Goal: Task Accomplishment & Management: Manage account settings

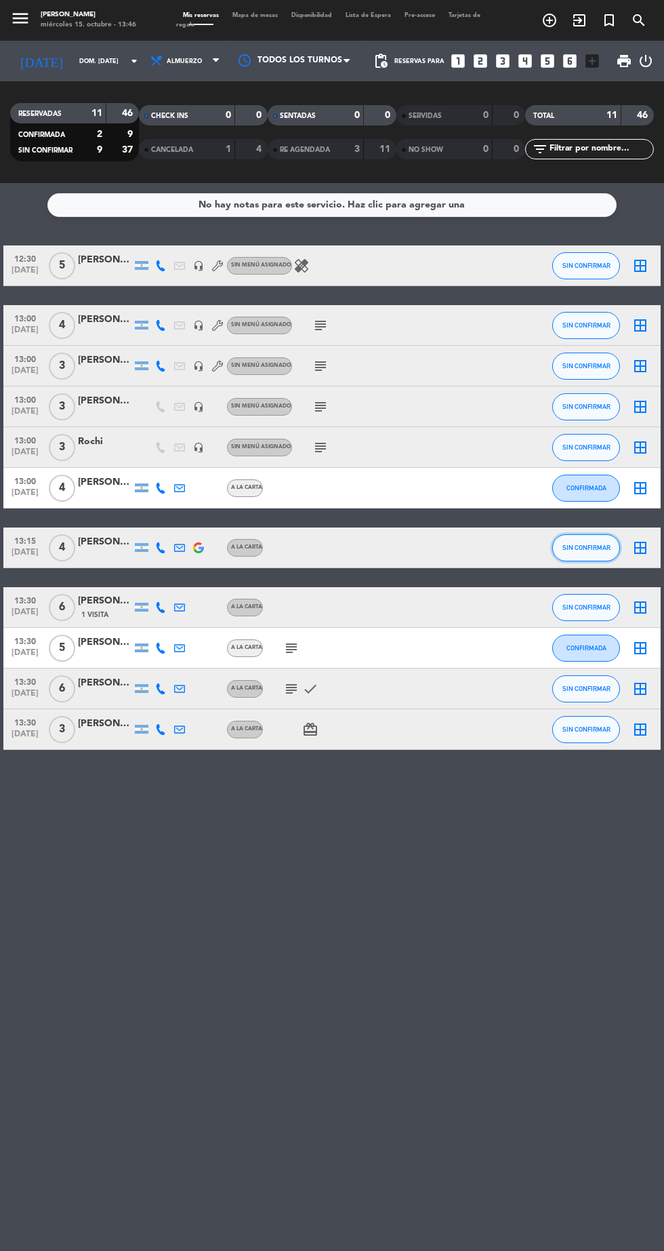
click at [580, 547] on span "SIN CONFIRMAR" at bounding box center [587, 547] width 48 height 7
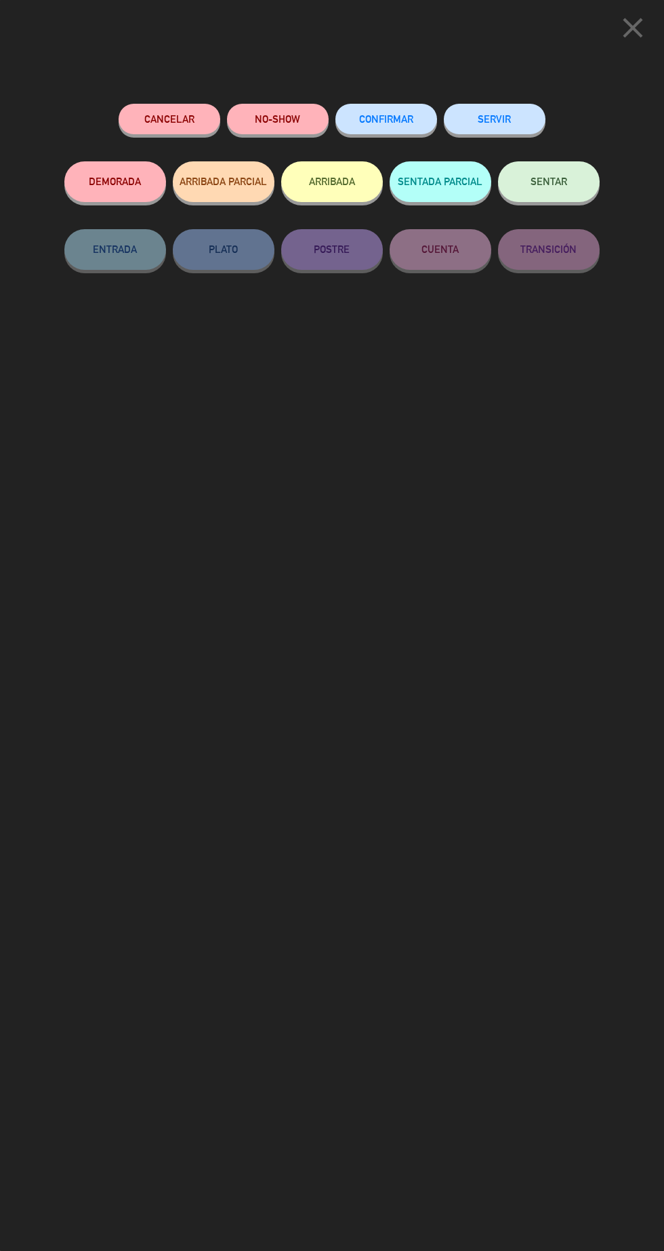
click at [380, 118] on span "CONFIRMAR" at bounding box center [386, 119] width 54 height 12
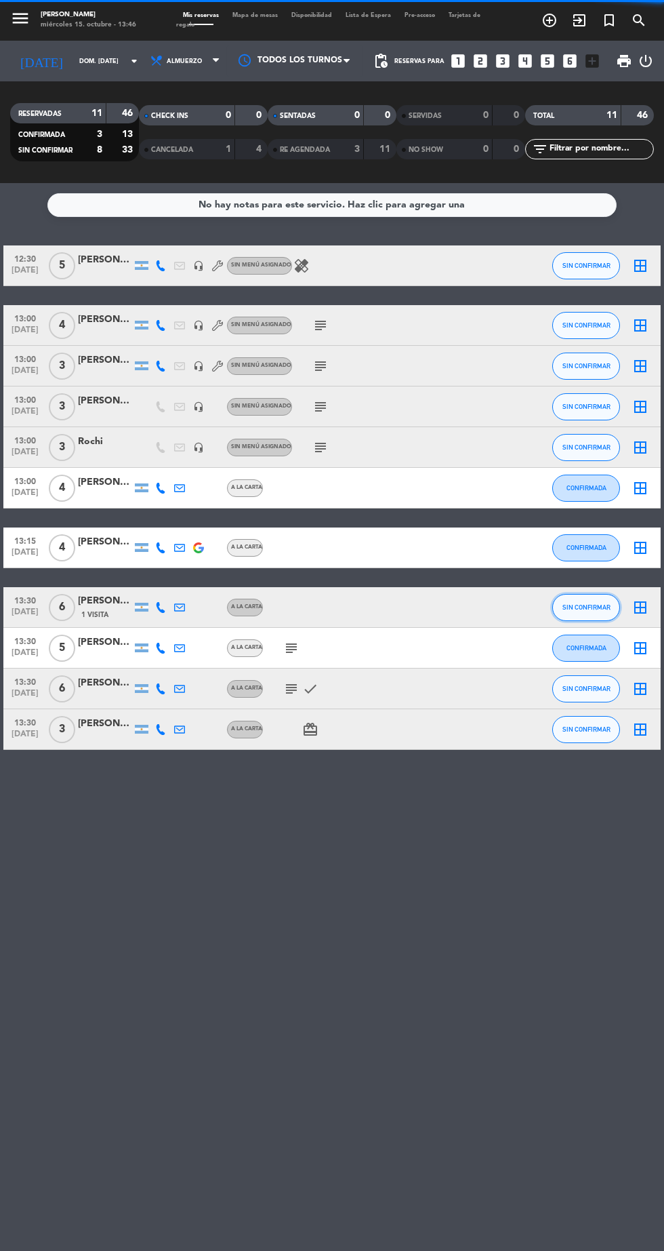
click at [592, 609] on span "SIN CONFIRMAR" at bounding box center [587, 606] width 48 height 7
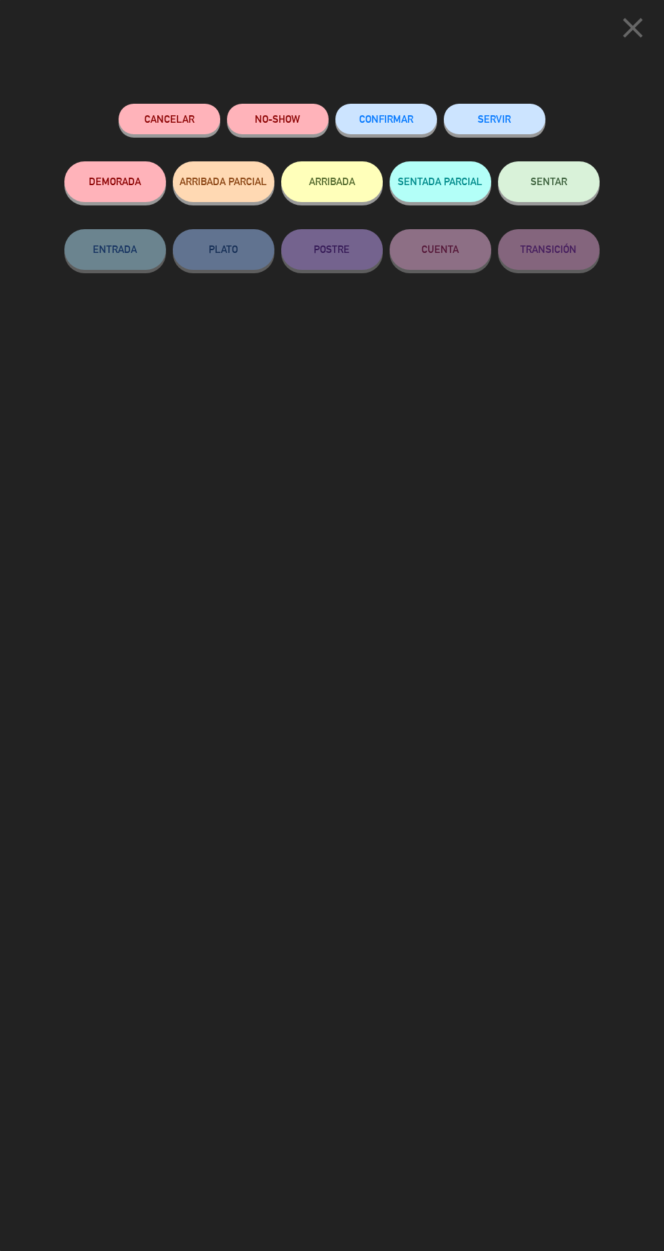
click at [392, 104] on div "CONFIRMAR" at bounding box center [387, 133] width 102 height 58
click at [380, 117] on span "CONFIRMAR" at bounding box center [386, 119] width 54 height 12
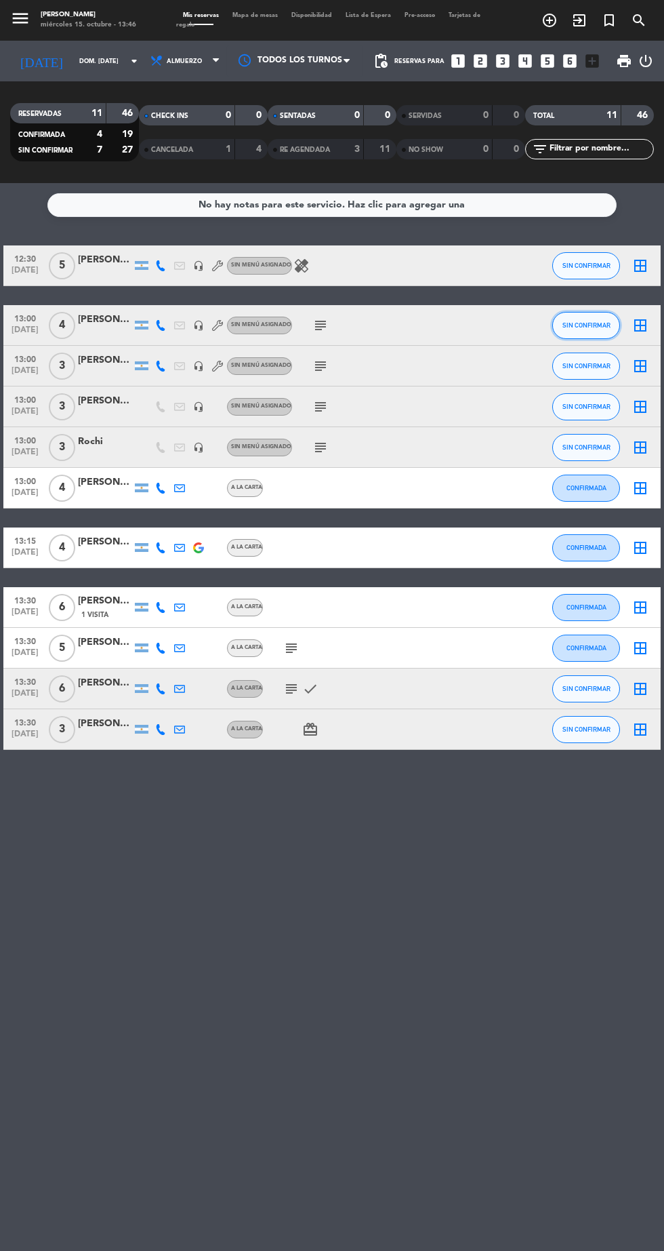
click at [598, 333] on button "SIN CONFIRMAR" at bounding box center [586, 325] width 68 height 27
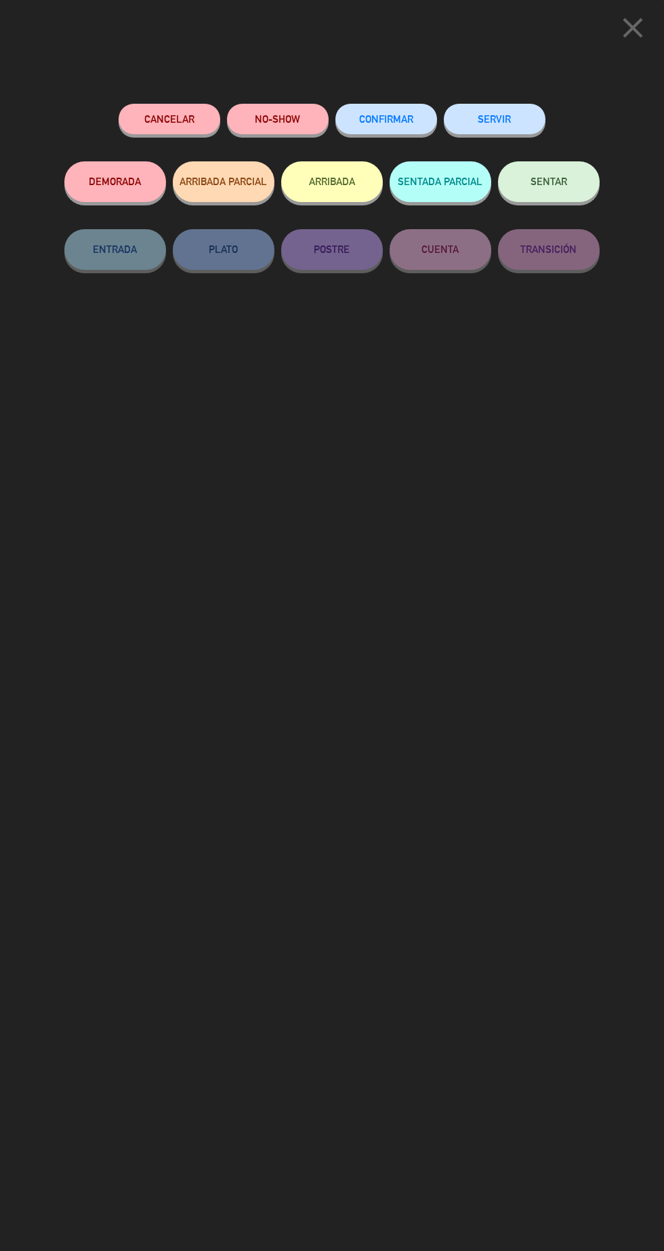
click at [394, 119] on span "CONFIRMAR" at bounding box center [386, 119] width 54 height 12
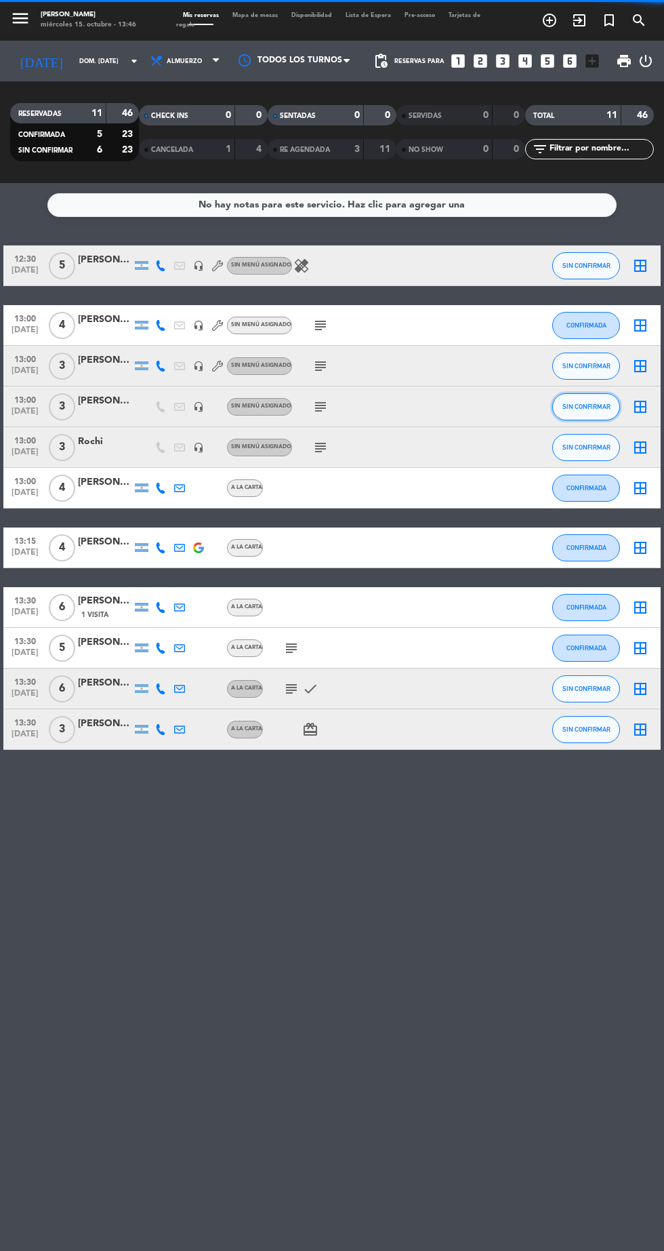
click at [603, 403] on span "SIN CONFIRMAR" at bounding box center [587, 406] width 48 height 7
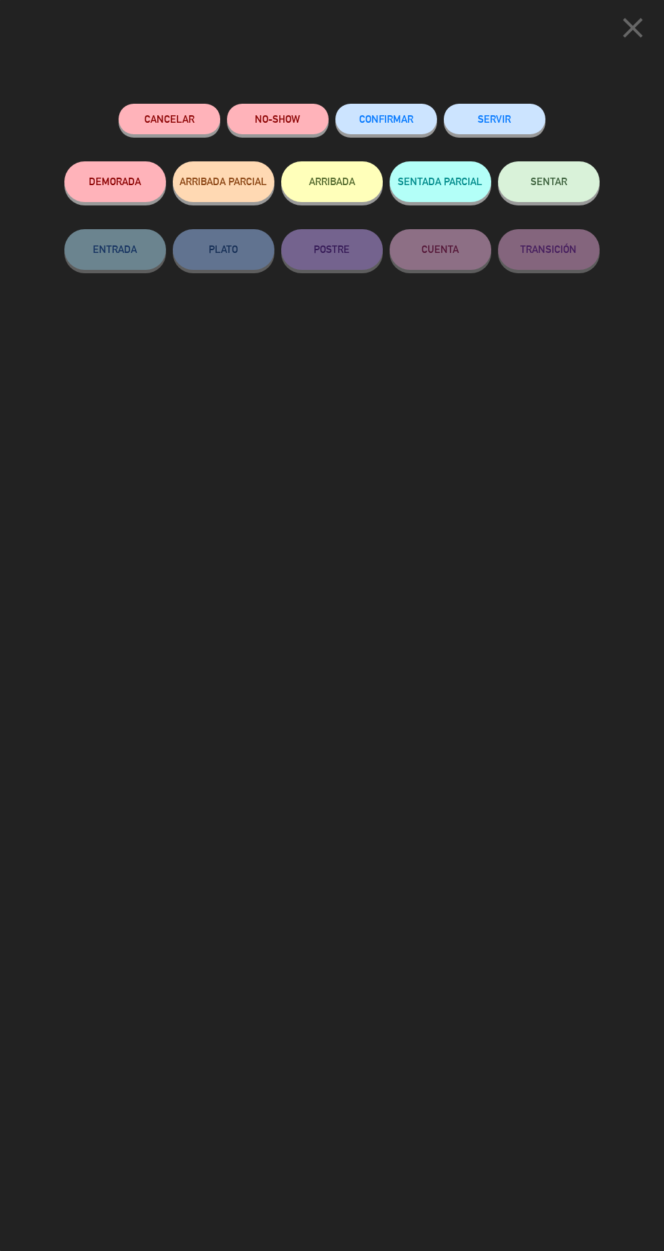
click at [405, 133] on button "CONFIRMAR" at bounding box center [387, 119] width 102 height 31
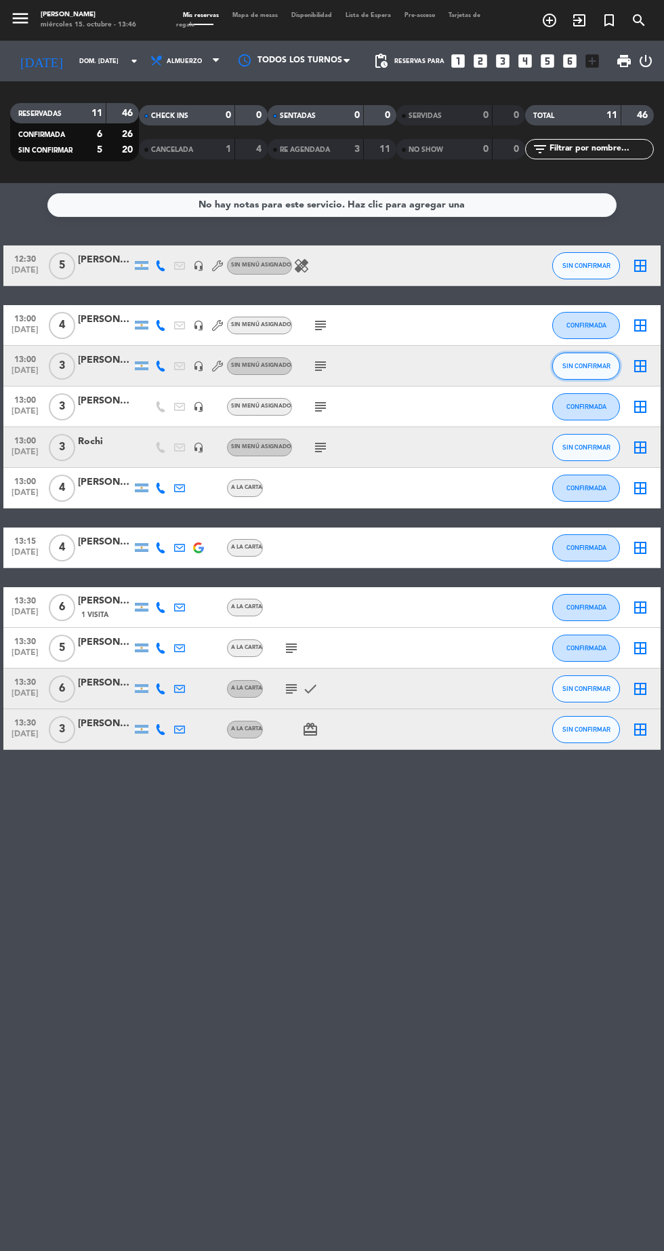
click at [603, 373] on button "SIN CONFIRMAR" at bounding box center [586, 365] width 68 height 27
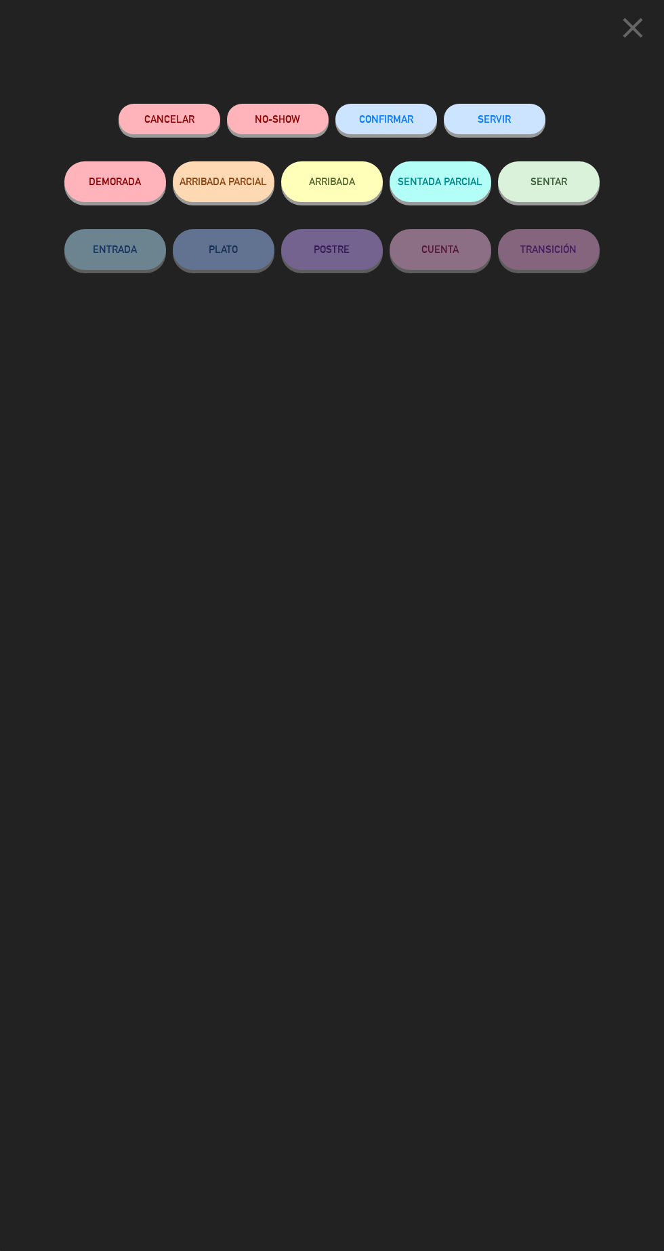
click at [394, 125] on span "CONFIRMAR" at bounding box center [386, 119] width 54 height 12
